Goal: Find specific page/section

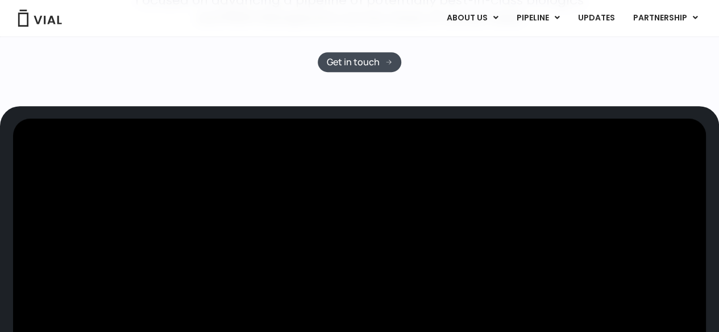
scroll to position [398, 0]
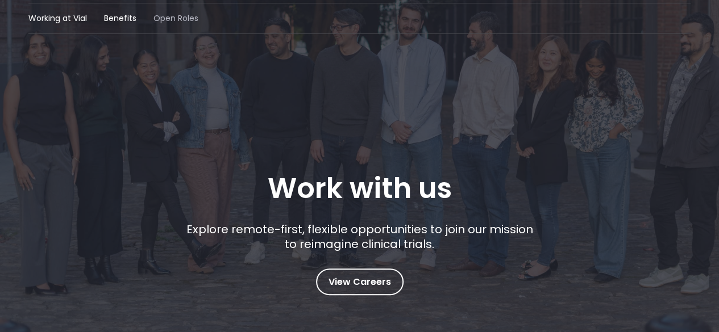
click at [170, 14] on span "Open Roles" at bounding box center [175, 19] width 45 height 12
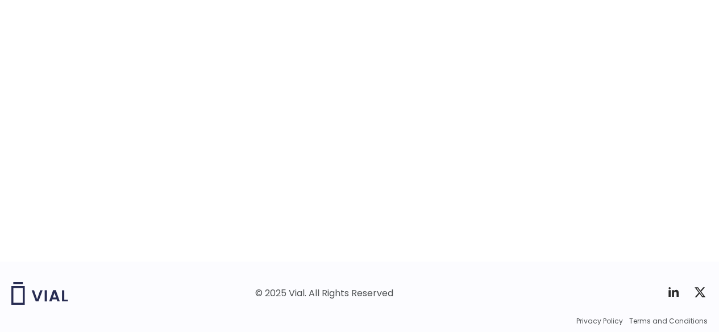
scroll to position [1857, 0]
